Goal: Find specific page/section: Find specific page/section

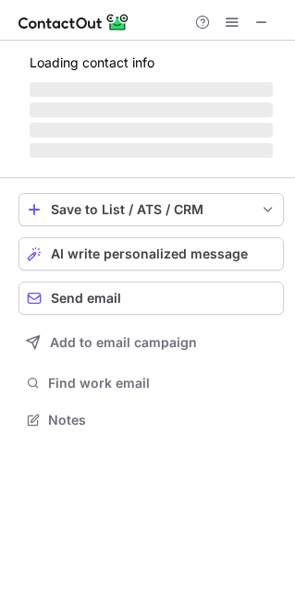
scroll to position [408, 295]
drag, startPoint x: 0, startPoint y: 0, endPoint x: 302, endPoint y: 158, distance: 340.9
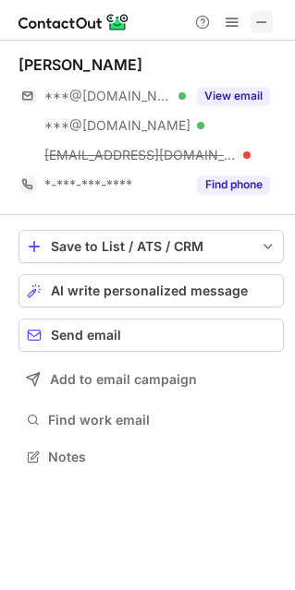
click at [260, 18] on span at bounding box center [261, 22] width 15 height 15
